Goal: Task Accomplishment & Management: Manage account settings

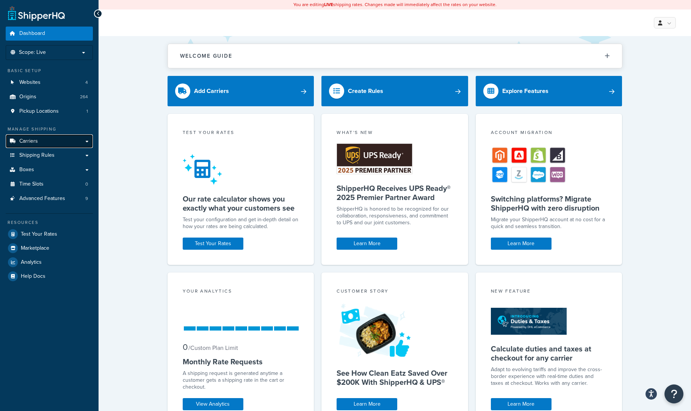
click at [28, 143] on span "Carriers" at bounding box center [28, 141] width 19 height 6
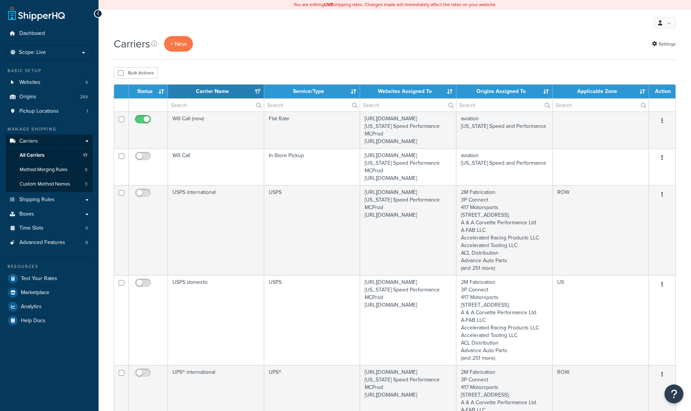
select select "15"
click at [38, 152] on span "All Carriers" at bounding box center [32, 155] width 25 height 6
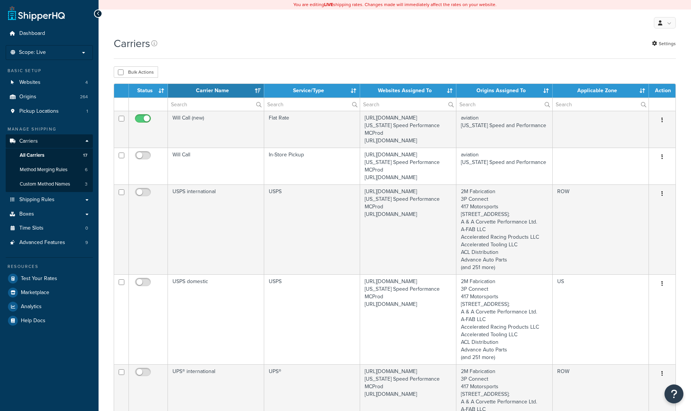
select select "15"
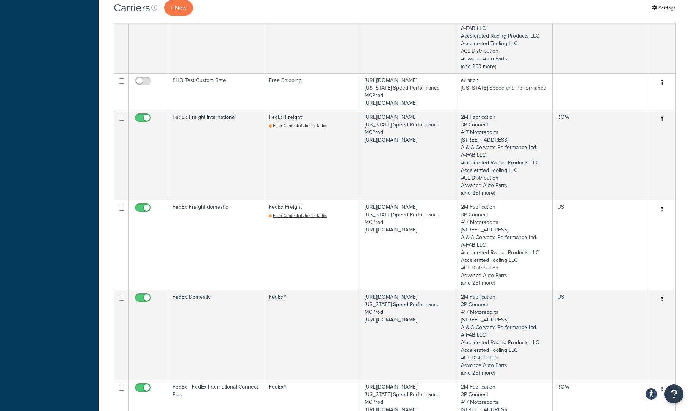
scroll to position [569, 0]
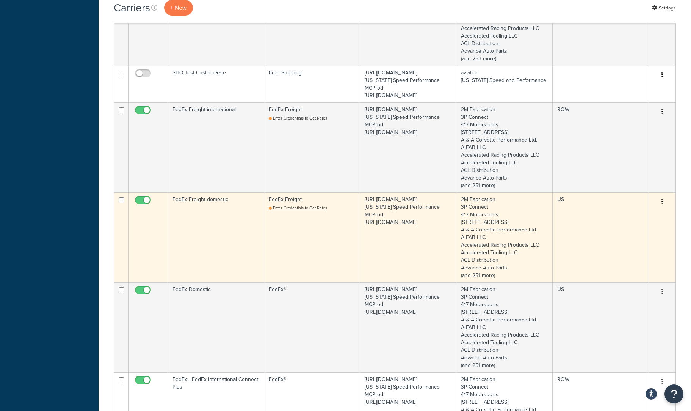
click at [222, 227] on td "FedEx Freight domestic" at bounding box center [216, 237] width 96 height 90
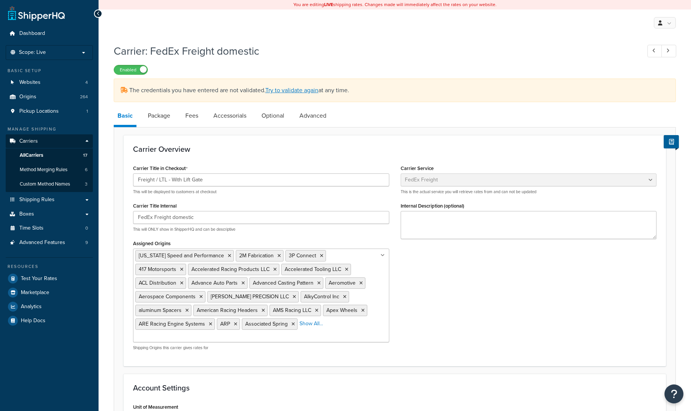
select select "fedExFreight"
click at [652, 52] on link at bounding box center [655, 51] width 15 height 13
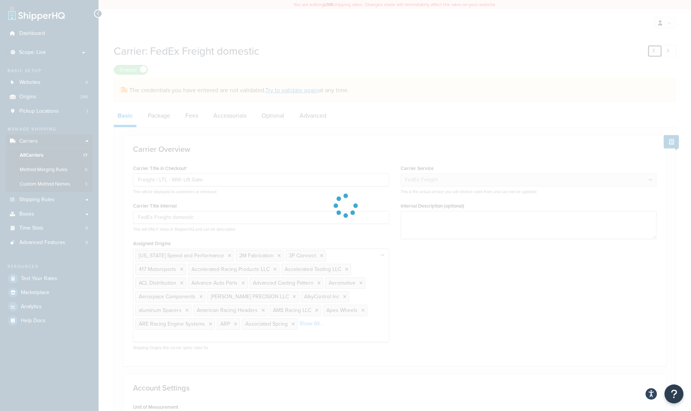
type input "UPS®"
type input "UPS® domestic"
select select "ups"
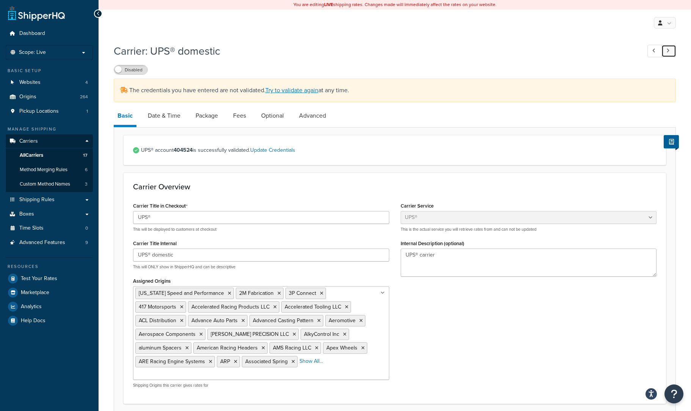
click at [667, 52] on icon at bounding box center [668, 50] width 3 height 5
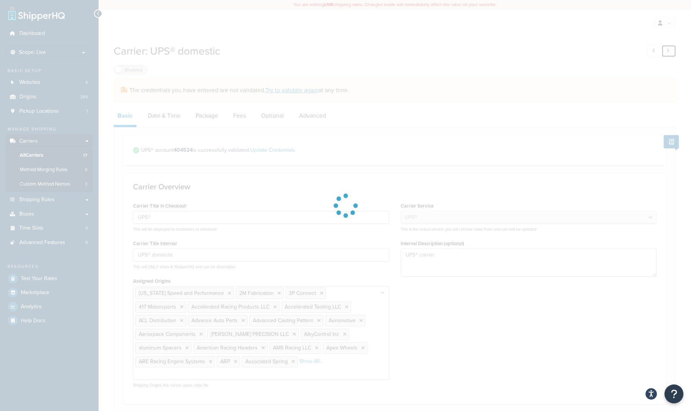
type input "Freight / LTL - With Lift Gate"
type input "FedEx Freight domestic"
select select "fedExFreight"
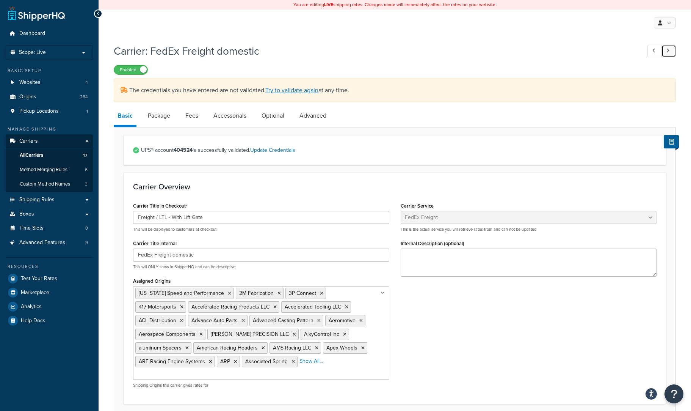
click at [672, 52] on link at bounding box center [669, 51] width 15 height 13
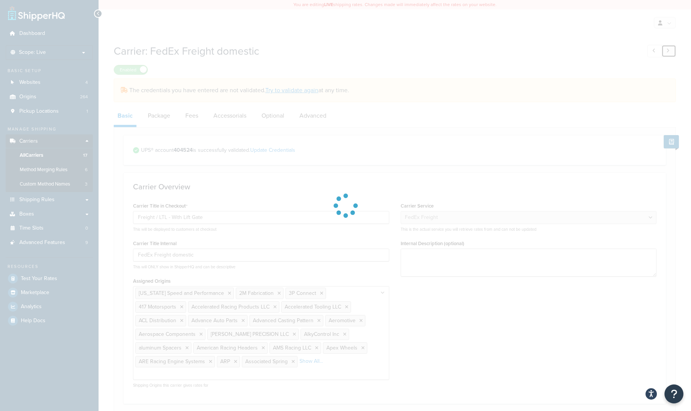
type input "USPS"
type input "USPS international"
select select "usps"
select select "ONLINE"
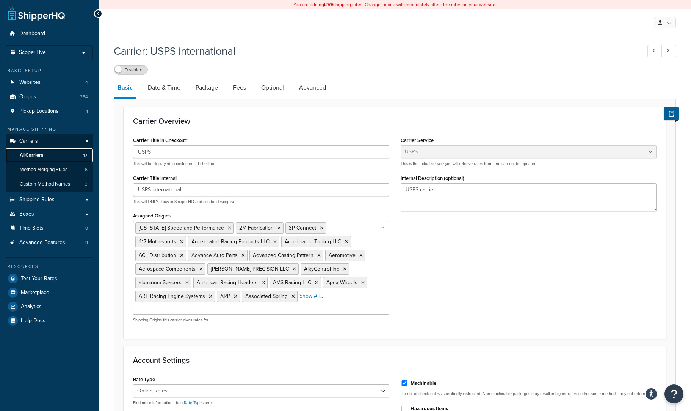
click at [40, 153] on span "All Carriers" at bounding box center [32, 155] width 24 height 6
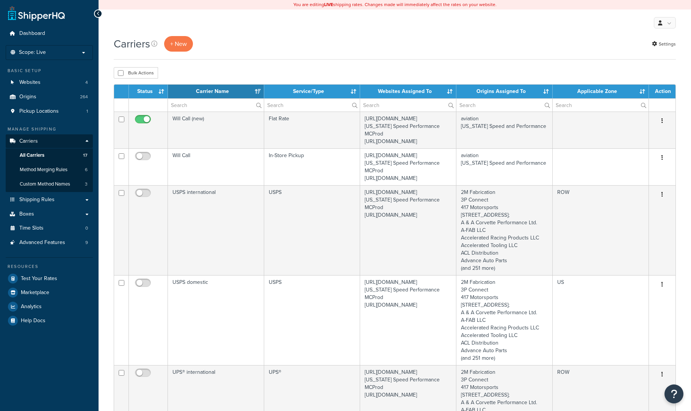
select select "15"
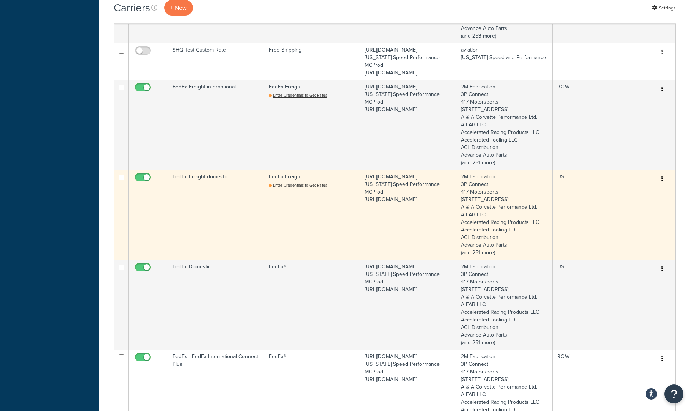
scroll to position [645, 0]
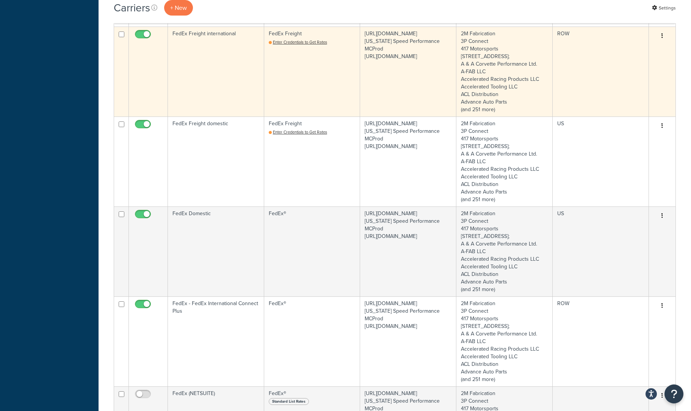
click at [206, 58] on td "FedEx Freight international" at bounding box center [216, 72] width 96 height 90
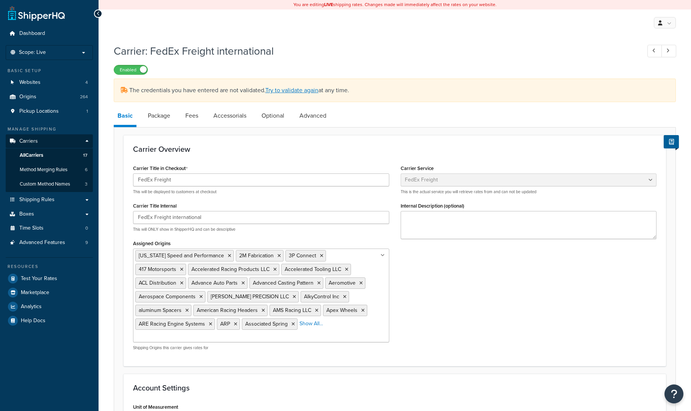
select select "fedExFreight"
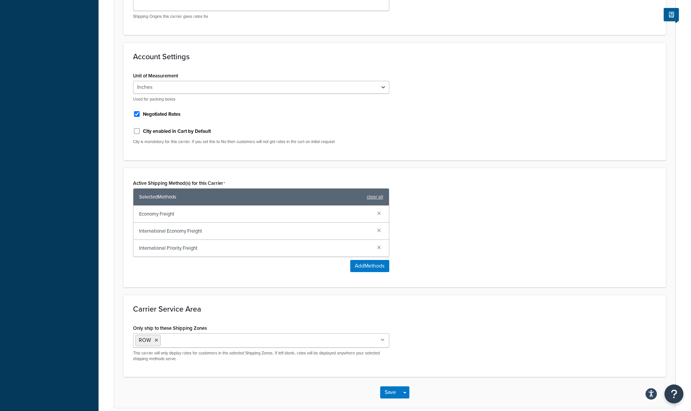
scroll to position [341, 0]
